Goal: Task Accomplishment & Management: Use online tool/utility

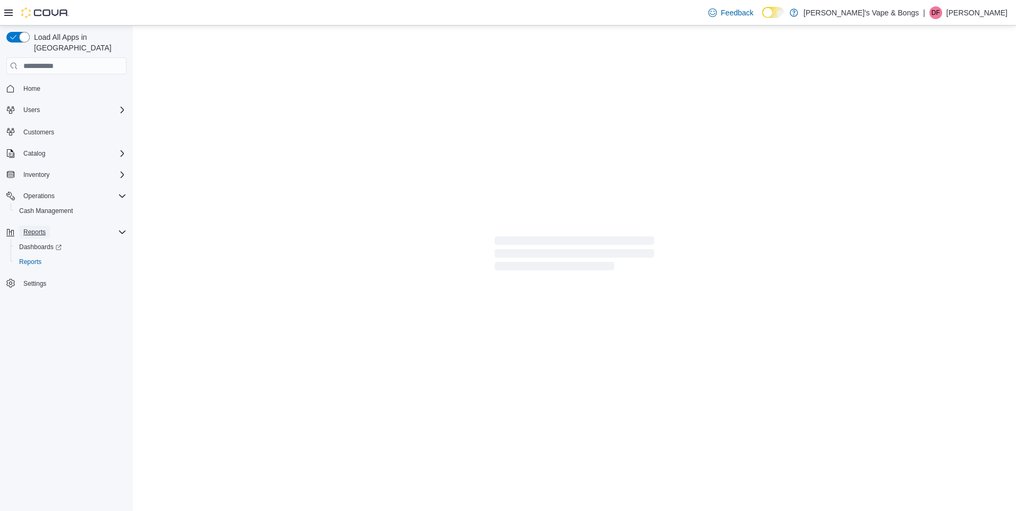
click at [24, 228] on span "Reports" at bounding box center [34, 232] width 22 height 9
click at [28, 228] on span "Reports" at bounding box center [34, 232] width 22 height 9
click at [39, 258] on span "Reports" at bounding box center [30, 262] width 22 height 9
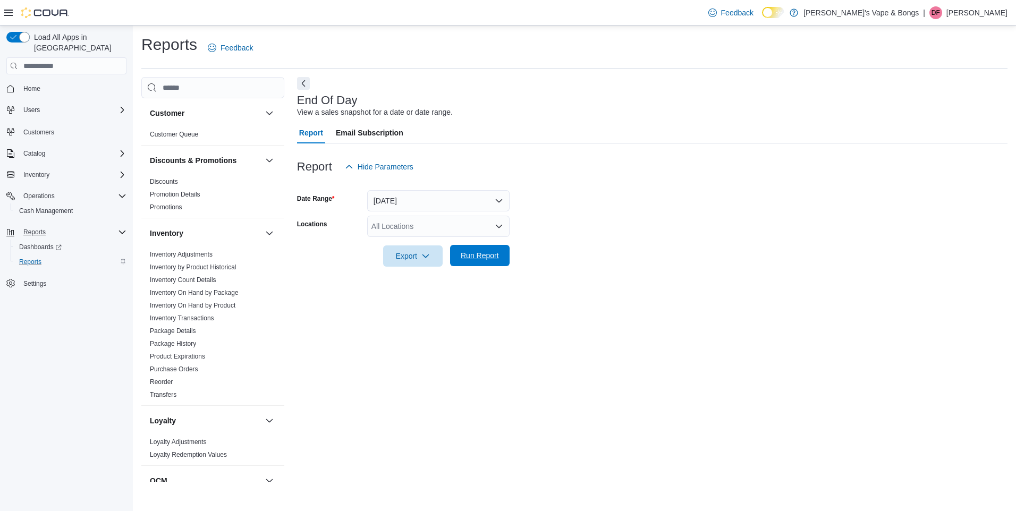
click at [467, 256] on span "Run Report" at bounding box center [480, 255] width 38 height 11
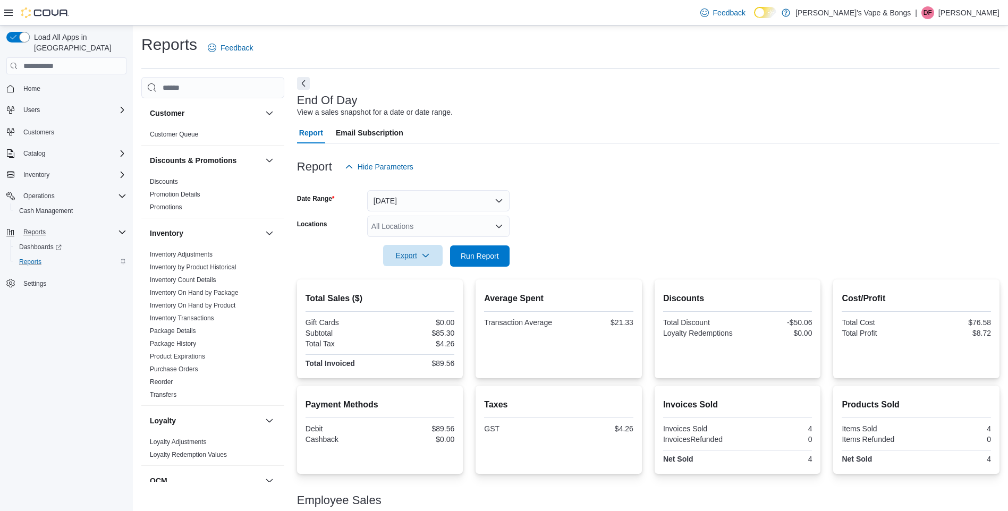
click at [402, 258] on span "Export" at bounding box center [413, 255] width 47 height 21
click at [401, 280] on span "Export to Excel" at bounding box center [415, 277] width 48 height 9
click at [987, 458] on button "Dismiss toast" at bounding box center [985, 457] width 13 height 13
click at [415, 257] on span "Export" at bounding box center [413, 255] width 47 height 21
click at [411, 299] on span "Export to Pdf" at bounding box center [415, 298] width 48 height 9
